Goal: Task Accomplishment & Management: Complete application form

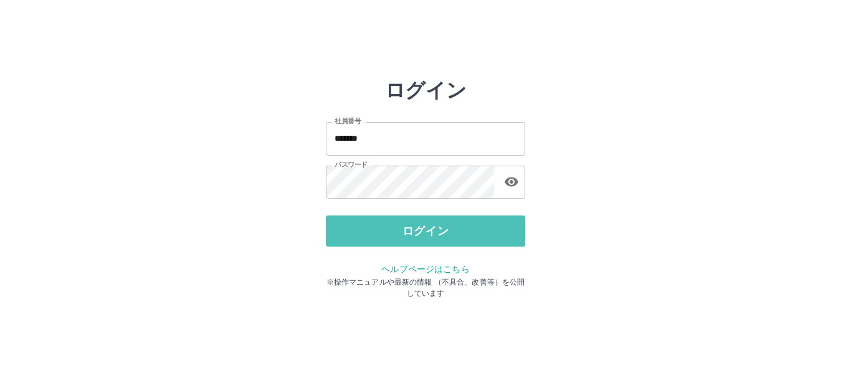
drag, startPoint x: 431, startPoint y: 231, endPoint x: 427, endPoint y: 211, distance: 20.3
click at [431, 230] on button "ログイン" at bounding box center [425, 231] width 199 height 31
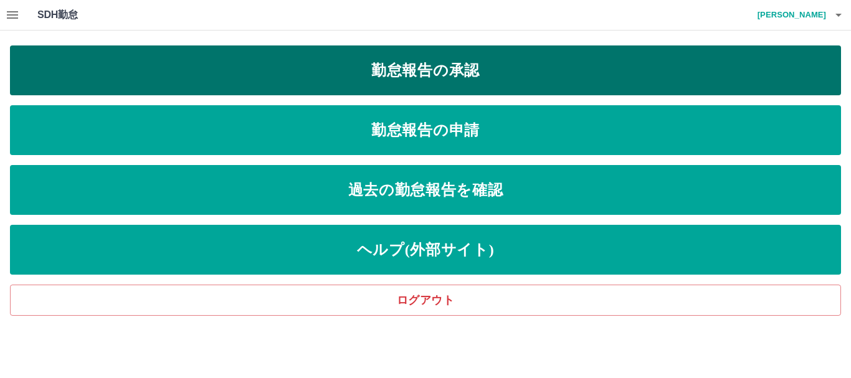
click at [485, 75] on link "勤怠報告の承認" at bounding box center [425, 70] width 831 height 50
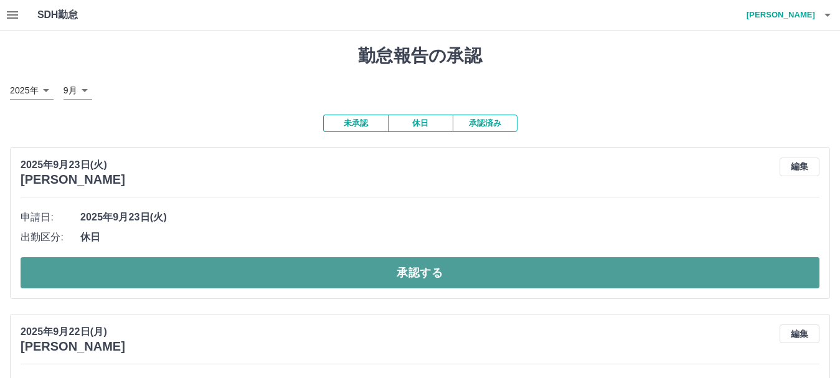
click at [440, 273] on button "承認する" at bounding box center [420, 272] width 799 height 31
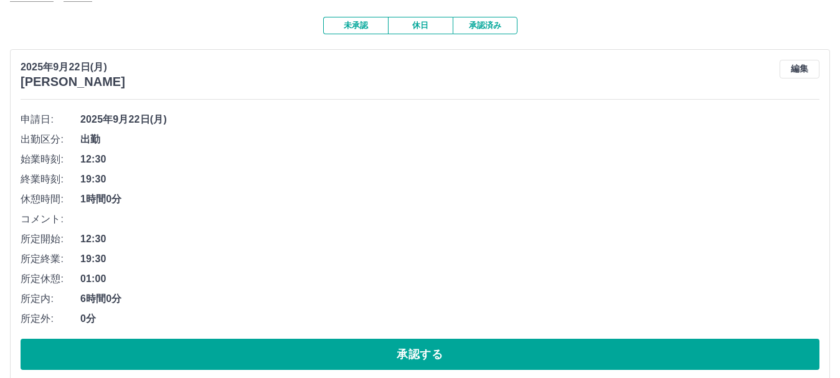
scroll to position [117, 0]
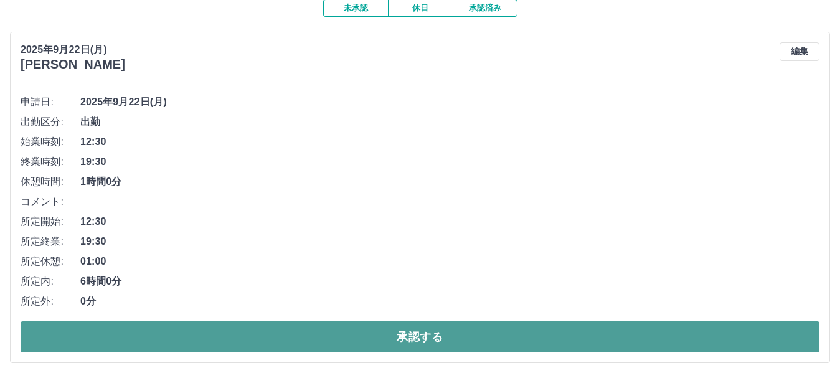
click at [435, 336] on button "承認する" at bounding box center [420, 336] width 799 height 31
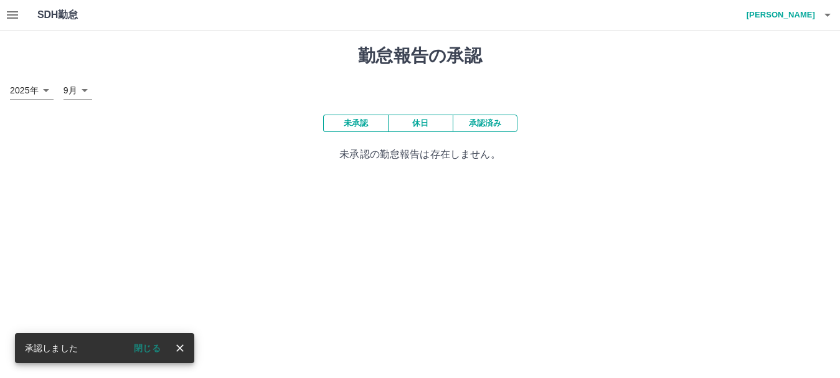
scroll to position [0, 0]
click at [9, 14] on icon "button" at bounding box center [12, 14] width 15 height 15
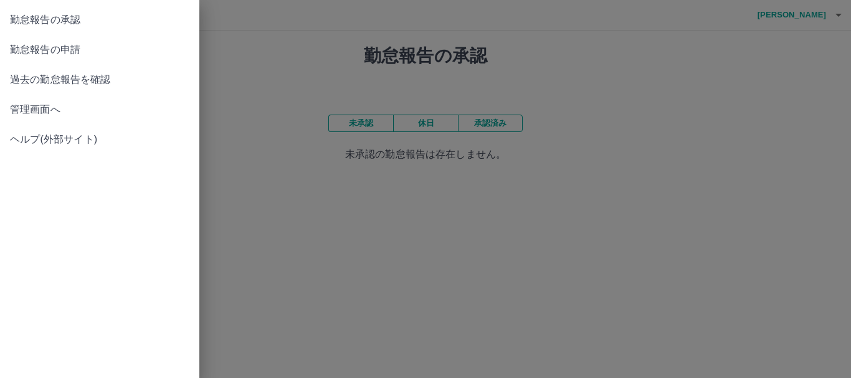
click at [74, 52] on span "勤怠報告の申請" at bounding box center [99, 49] width 179 height 15
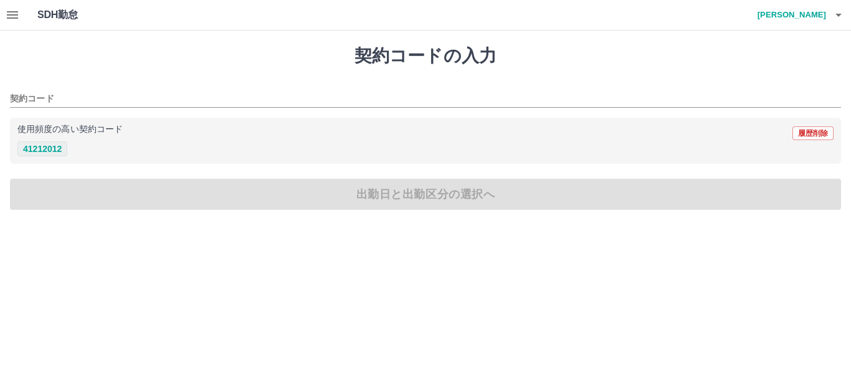
click at [54, 149] on button "41212012" at bounding box center [42, 148] width 50 height 15
type input "********"
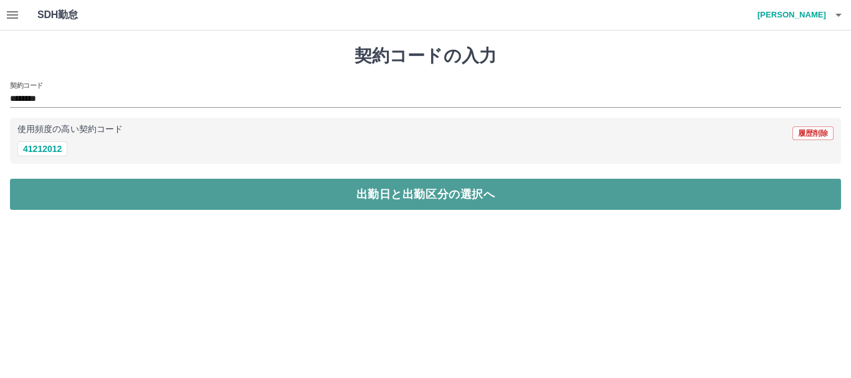
click at [379, 202] on button "出勤日と出勤区分の選択へ" at bounding box center [425, 194] width 831 height 31
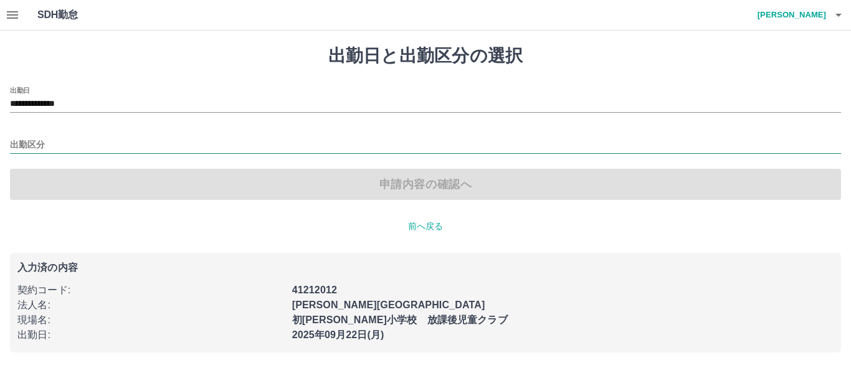
click at [54, 140] on input "出勤区分" at bounding box center [425, 146] width 831 height 16
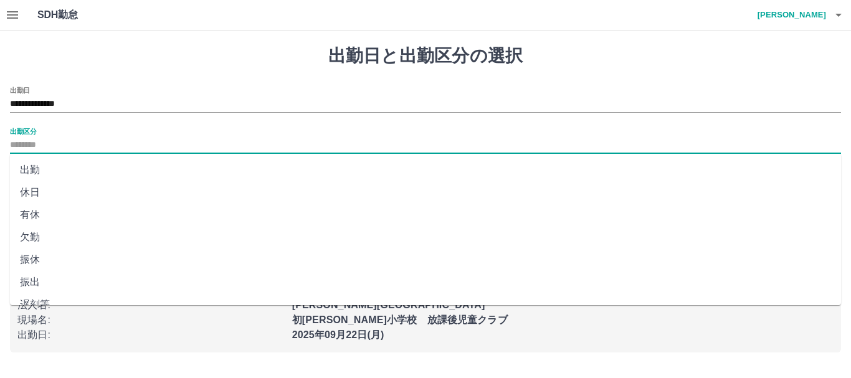
click at [36, 169] on li "出勤" at bounding box center [425, 170] width 831 height 22
type input "**"
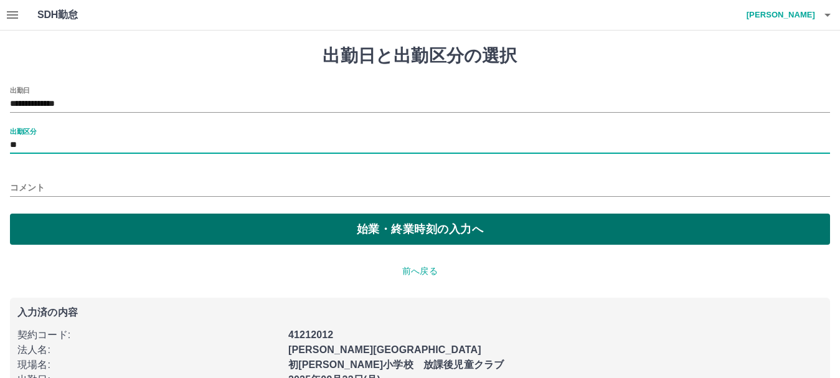
click at [406, 221] on button "始業・終業時刻の入力へ" at bounding box center [420, 229] width 821 height 31
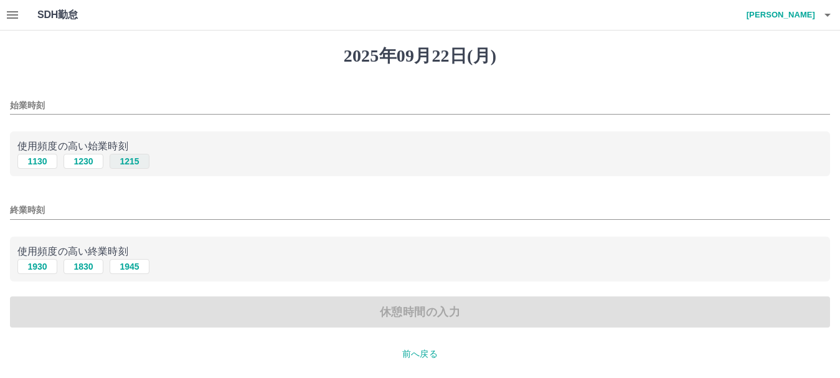
click at [138, 161] on button "1215" at bounding box center [130, 161] width 40 height 15
type input "****"
click at [45, 266] on button "1930" at bounding box center [37, 266] width 40 height 15
type input "****"
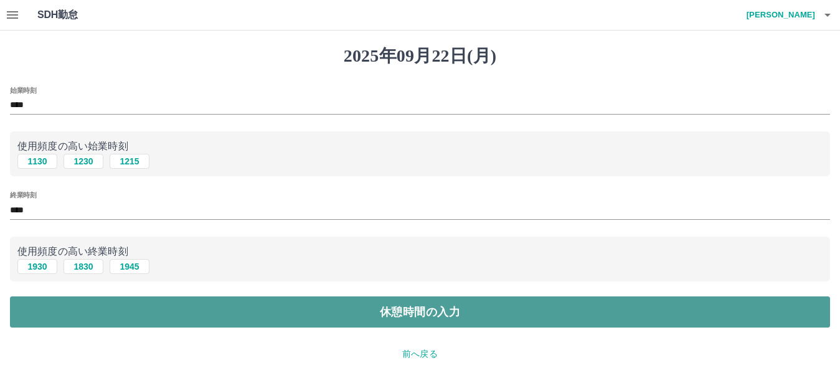
click at [335, 306] on button "休憩時間の入力" at bounding box center [420, 312] width 821 height 31
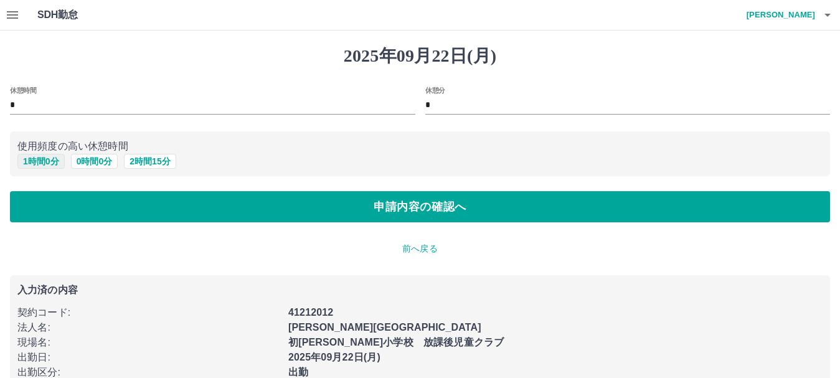
click at [52, 160] on button "1 時間 0 分" at bounding box center [40, 161] width 47 height 15
type input "*"
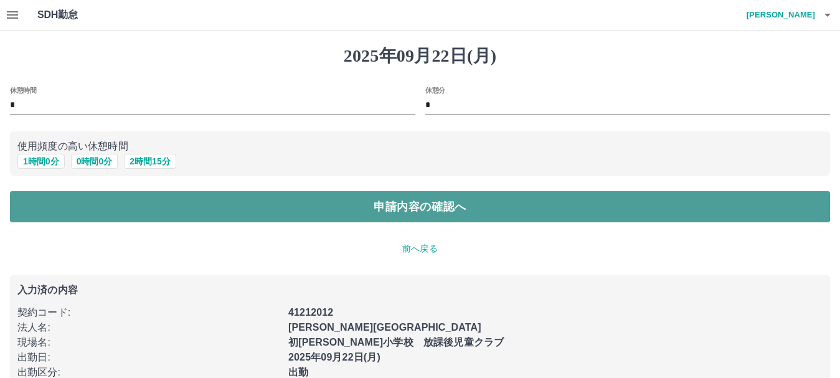
click at [414, 213] on button "申請内容の確認へ" at bounding box center [420, 206] width 821 height 31
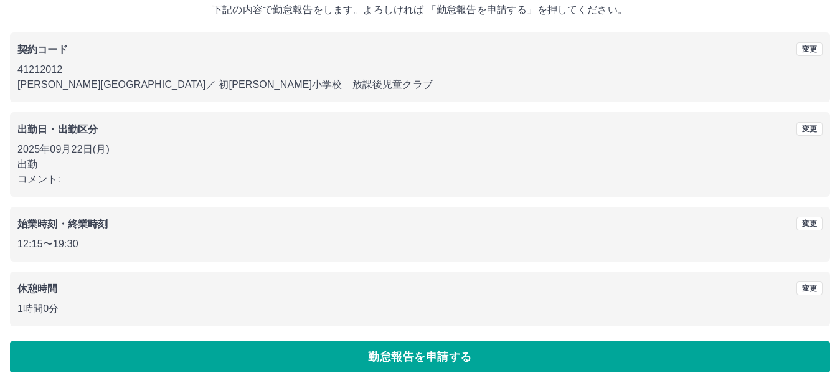
scroll to position [88, 0]
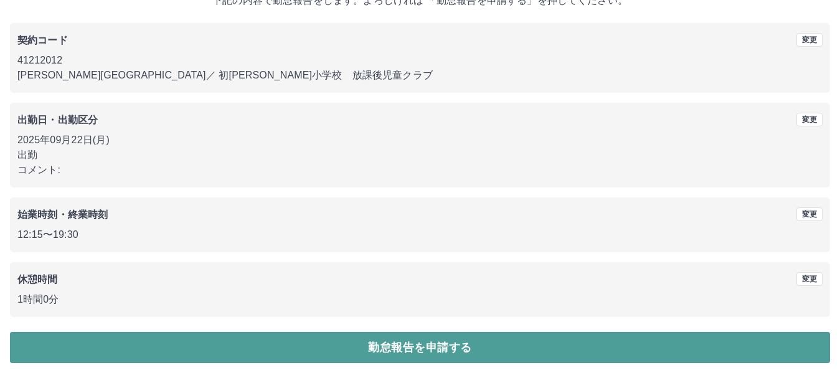
click at [434, 346] on button "勤怠報告を申請する" at bounding box center [420, 347] width 821 height 31
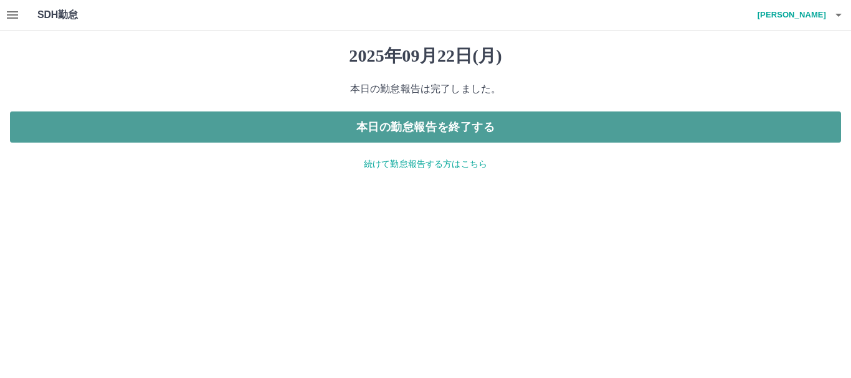
click at [348, 138] on button "本日の勤怠報告を終了する" at bounding box center [425, 127] width 831 height 31
